Goal: Obtain resource: Download file/media

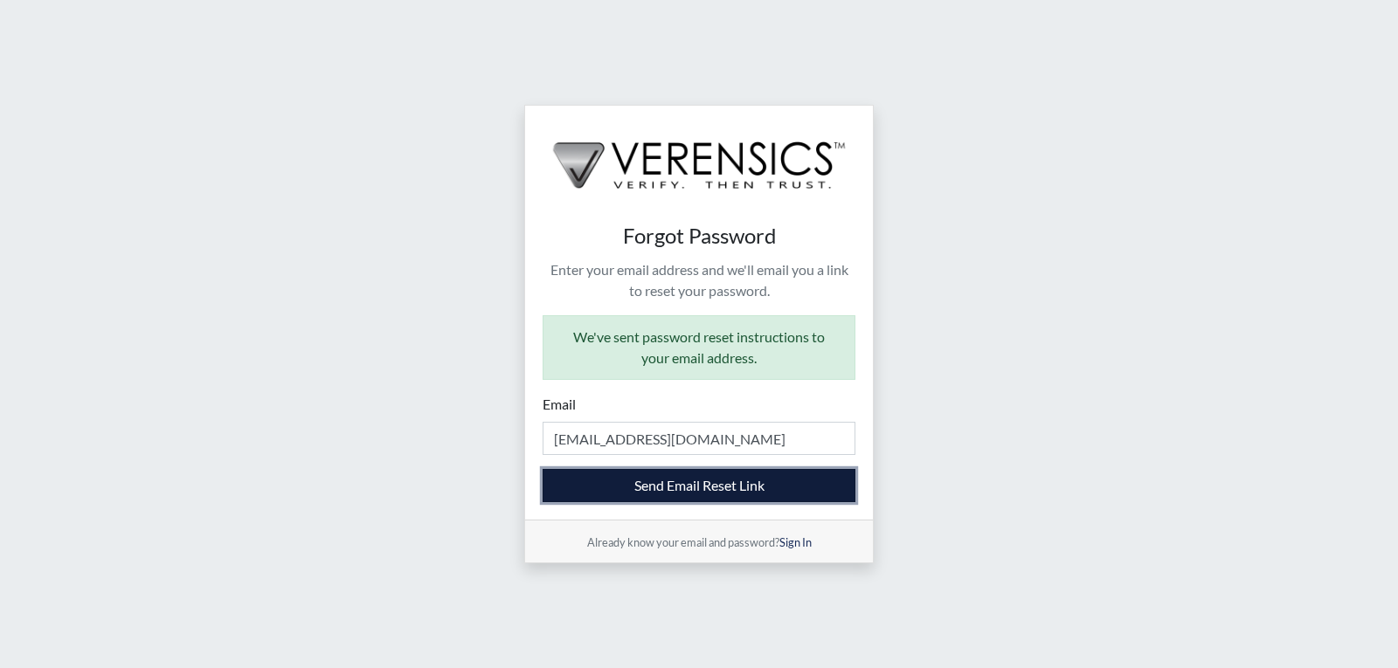
click at [675, 484] on button "Send Email Reset Link" at bounding box center [699, 485] width 313 height 33
click at [669, 477] on button "Send Email Reset Link" at bounding box center [699, 485] width 313 height 33
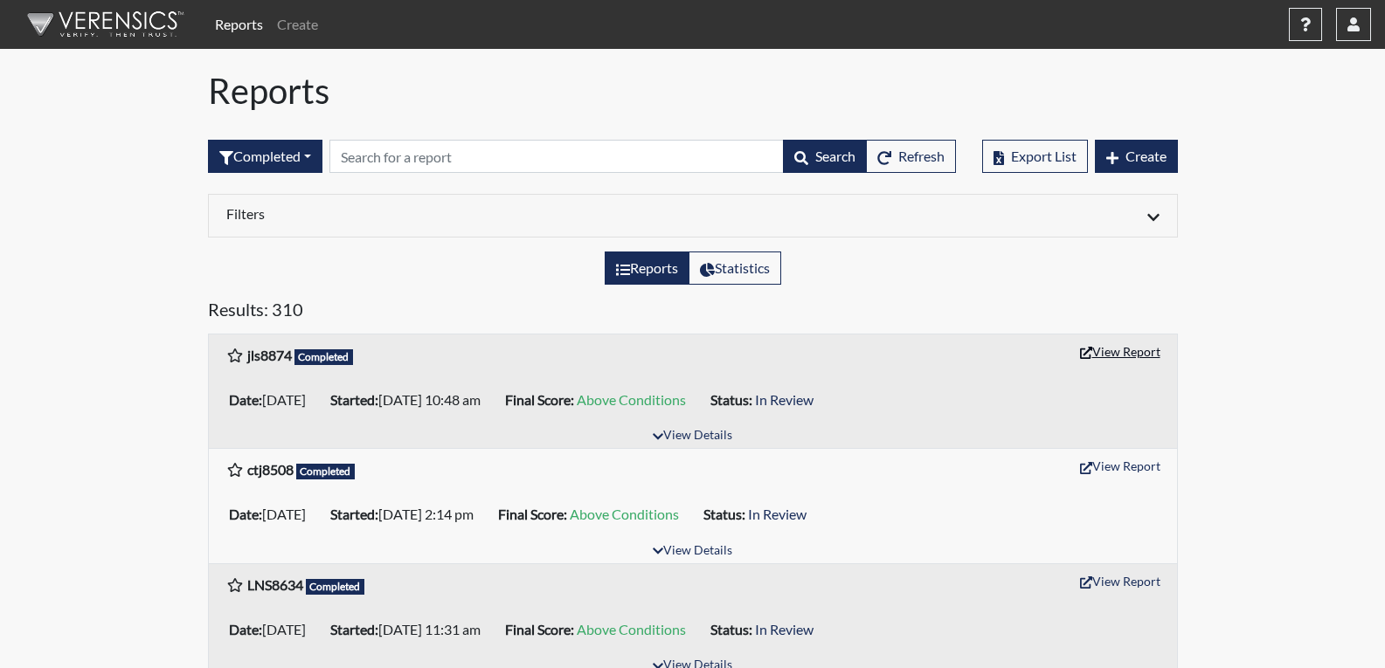
click at [1126, 360] on button "View Report" at bounding box center [1120, 351] width 96 height 27
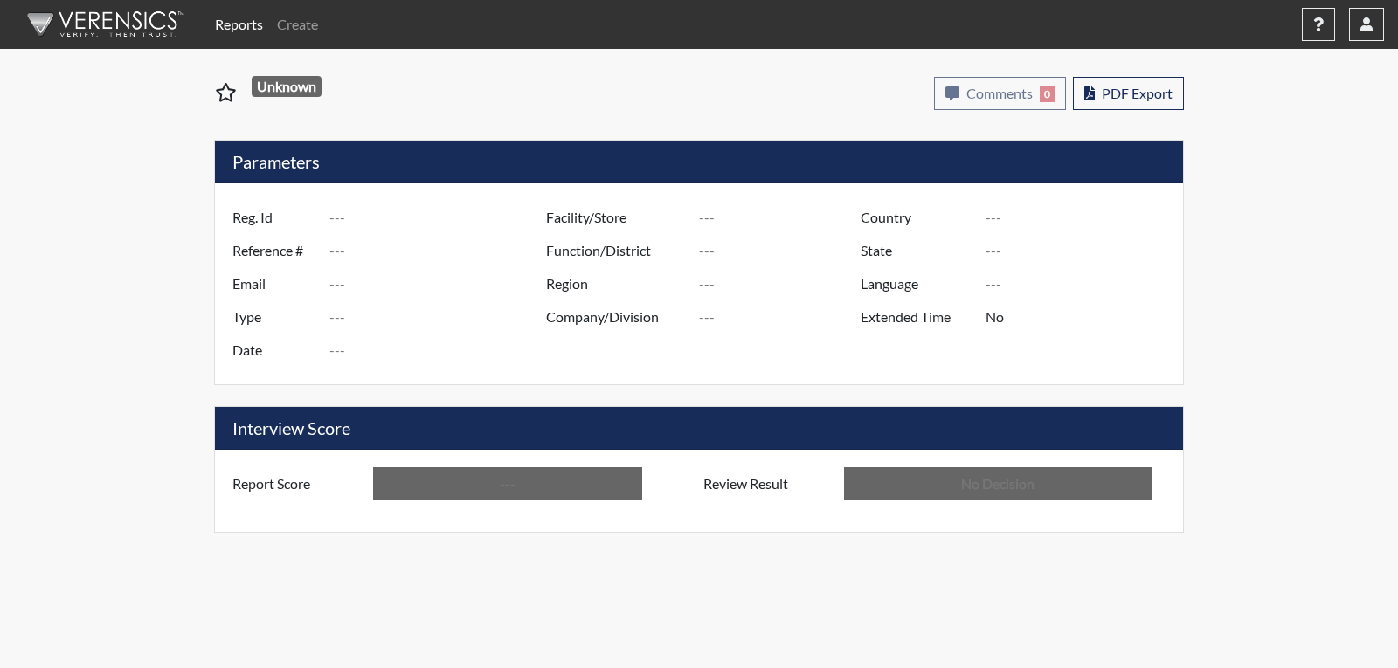
type input "jls8874"
type input "51462"
type input "---"
type input "Corrections Pre-Employment"
type input "[DATE]"
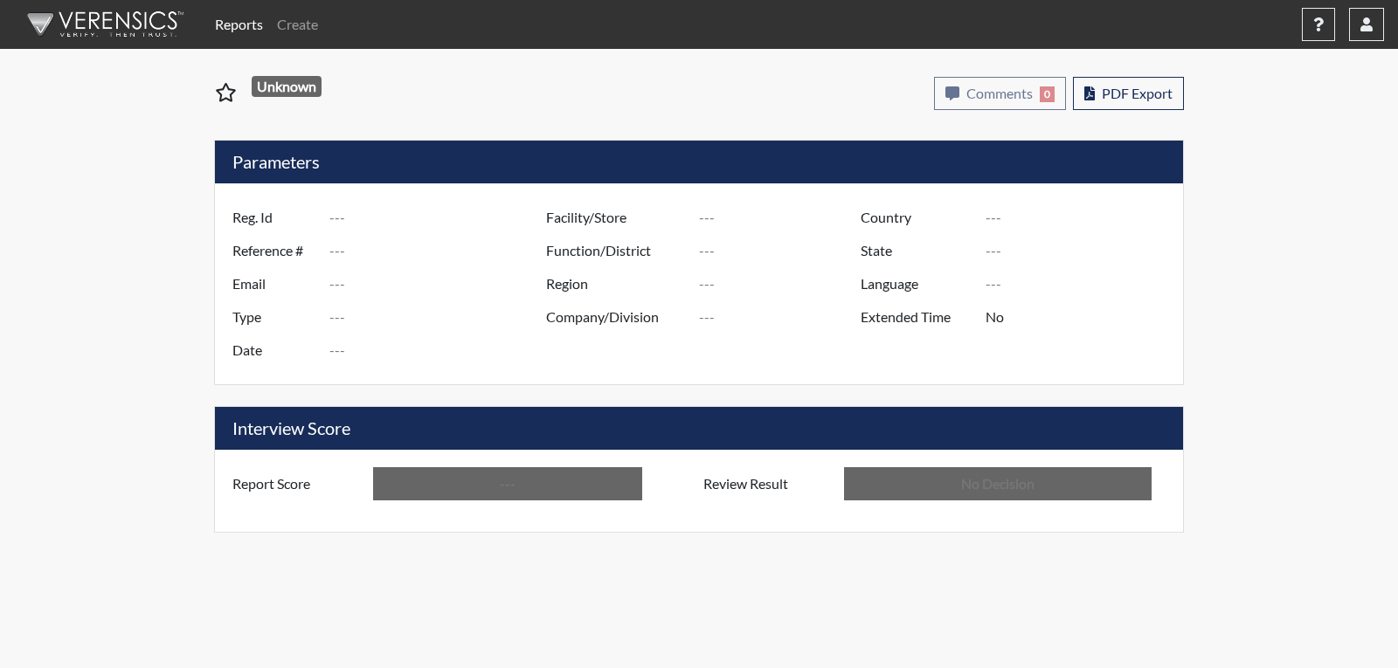
type input "[PERSON_NAME]"
type input "[GEOGRAPHIC_DATA]"
type input "[US_STATE]"
type input "English"
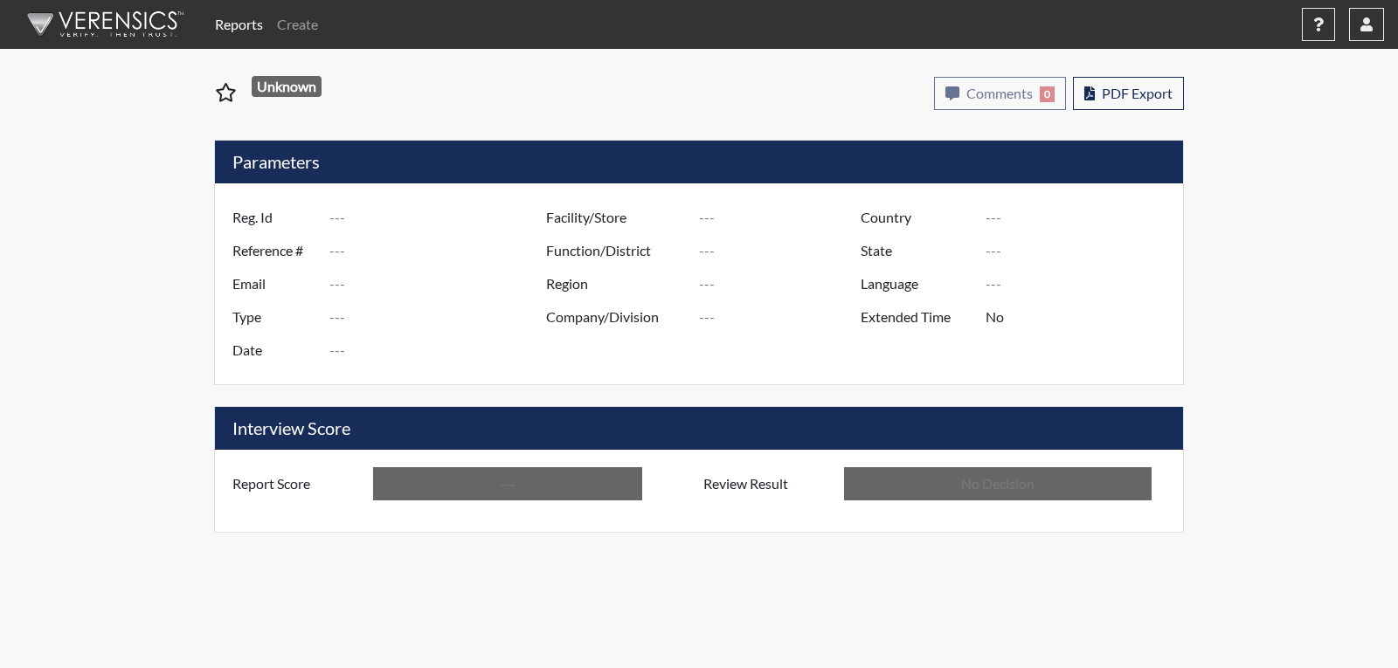
type input "Above Conditions"
type input "In Review"
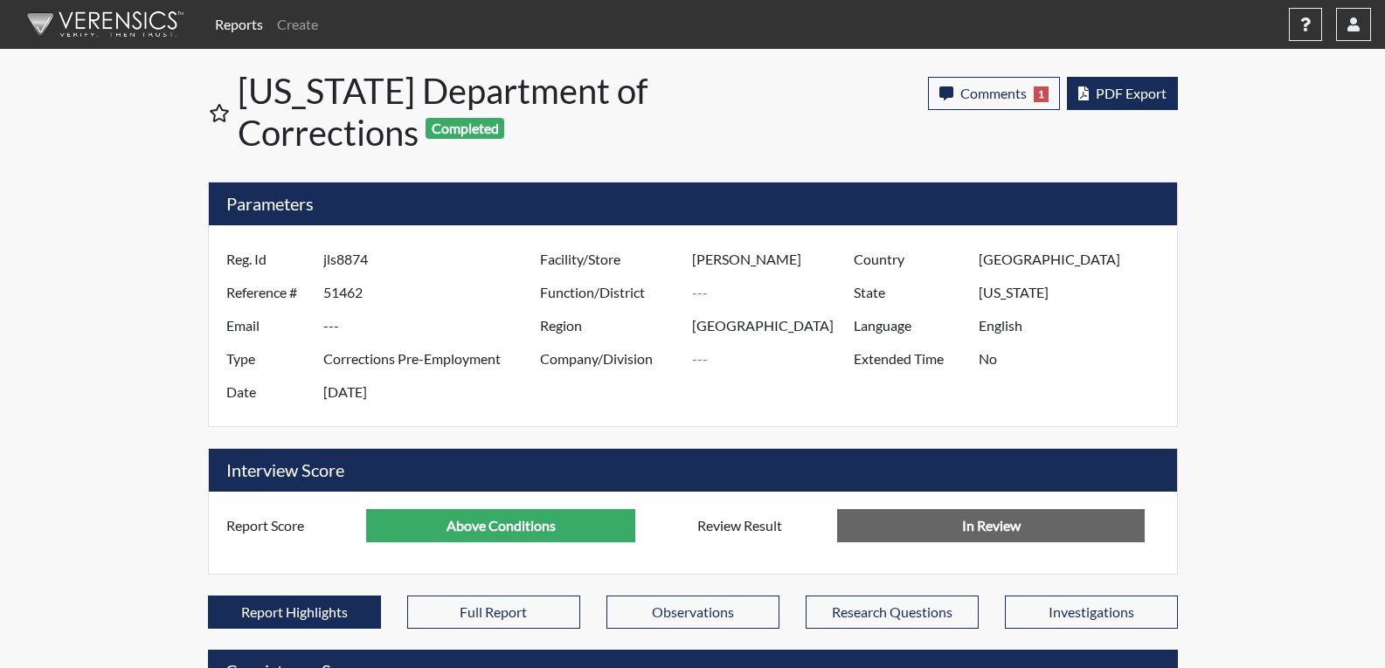
scroll to position [290, 726]
click at [1122, 100] on span "PDF Export" at bounding box center [1131, 93] width 71 height 17
click at [1009, 101] on button "Comments 1" at bounding box center [990, 93] width 132 height 33
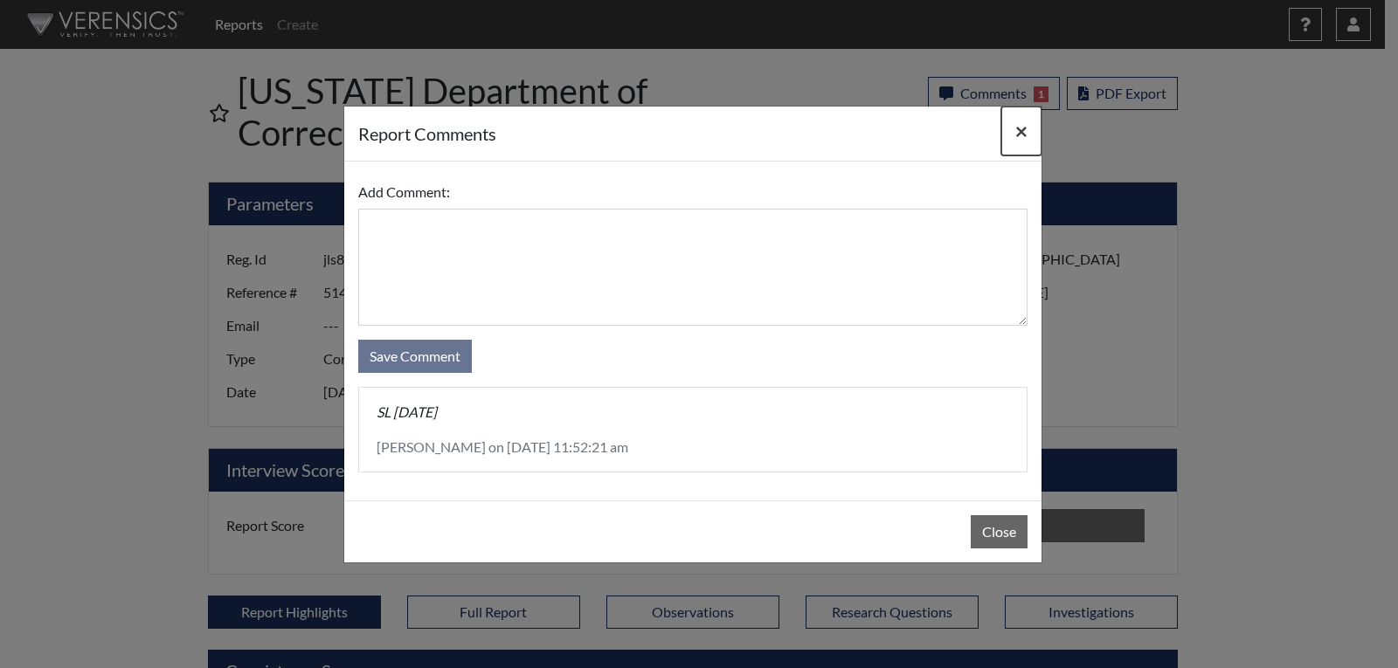
click at [1007, 140] on button "×" at bounding box center [1021, 131] width 40 height 49
